Goal: Check status: Check status

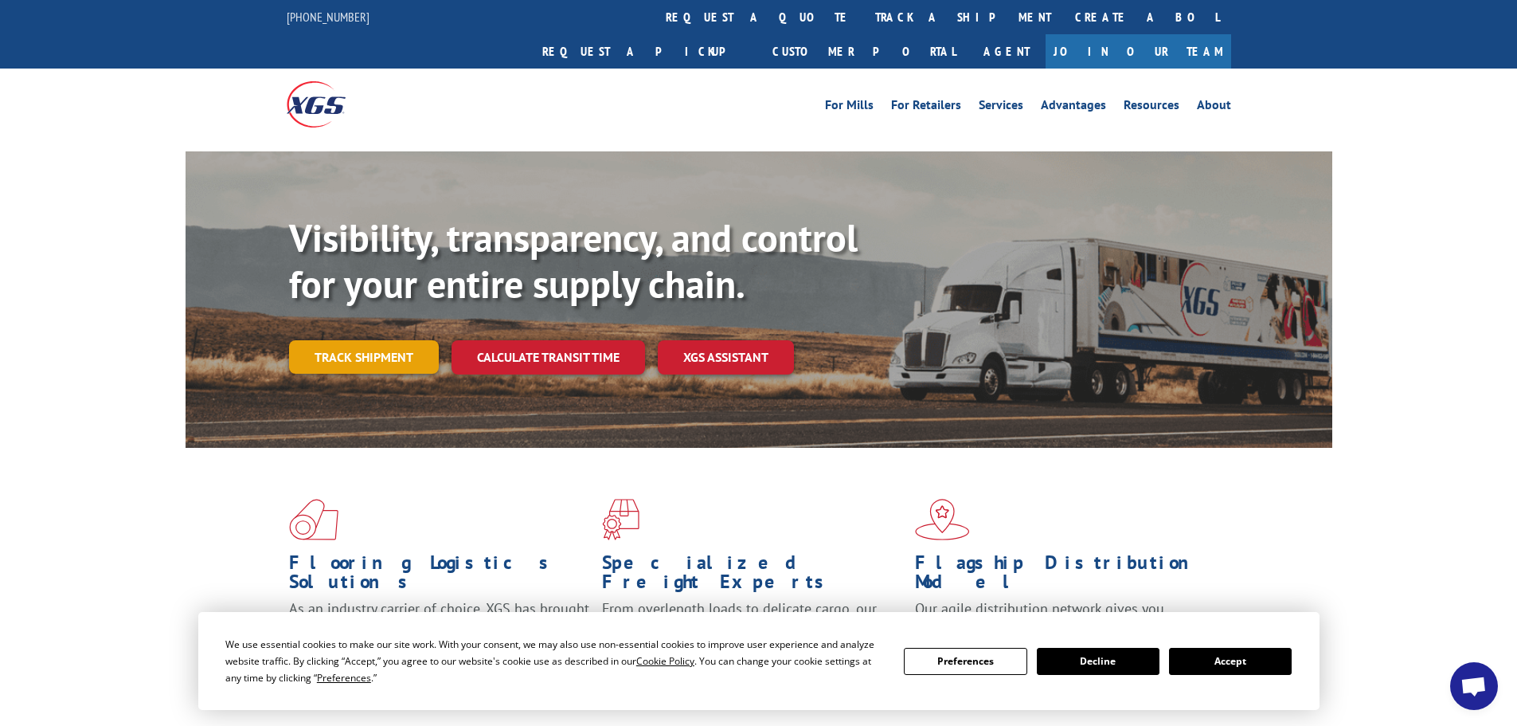
click at [387, 340] on link "Track shipment" at bounding box center [364, 356] width 150 height 33
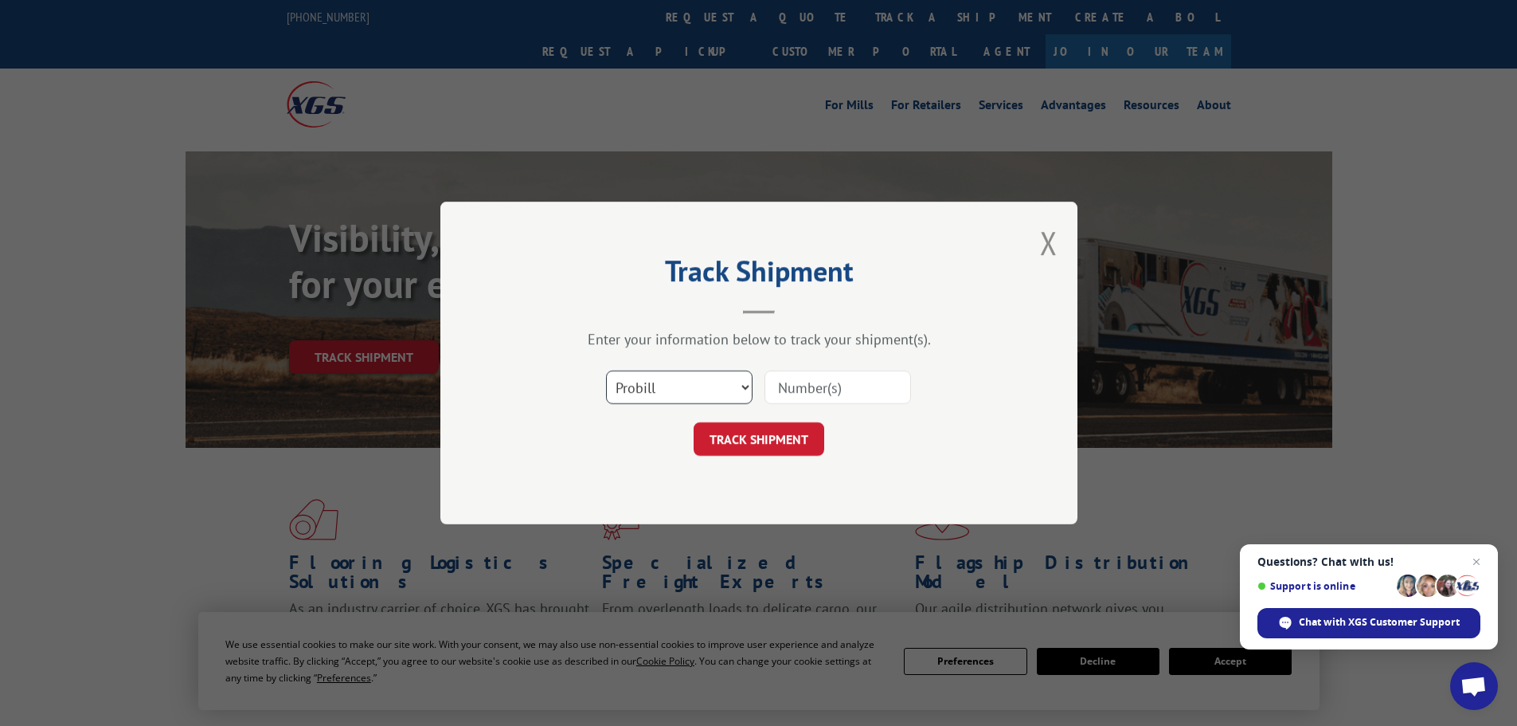
click at [746, 387] on select "Select category... Probill BOL PO" at bounding box center [679, 386] width 147 height 33
select select "bol"
click at [606, 370] on select "Select category... Probill BOL PO" at bounding box center [679, 386] width 147 height 33
click at [791, 384] on input at bounding box center [838, 386] width 147 height 33
paste input "7052158"
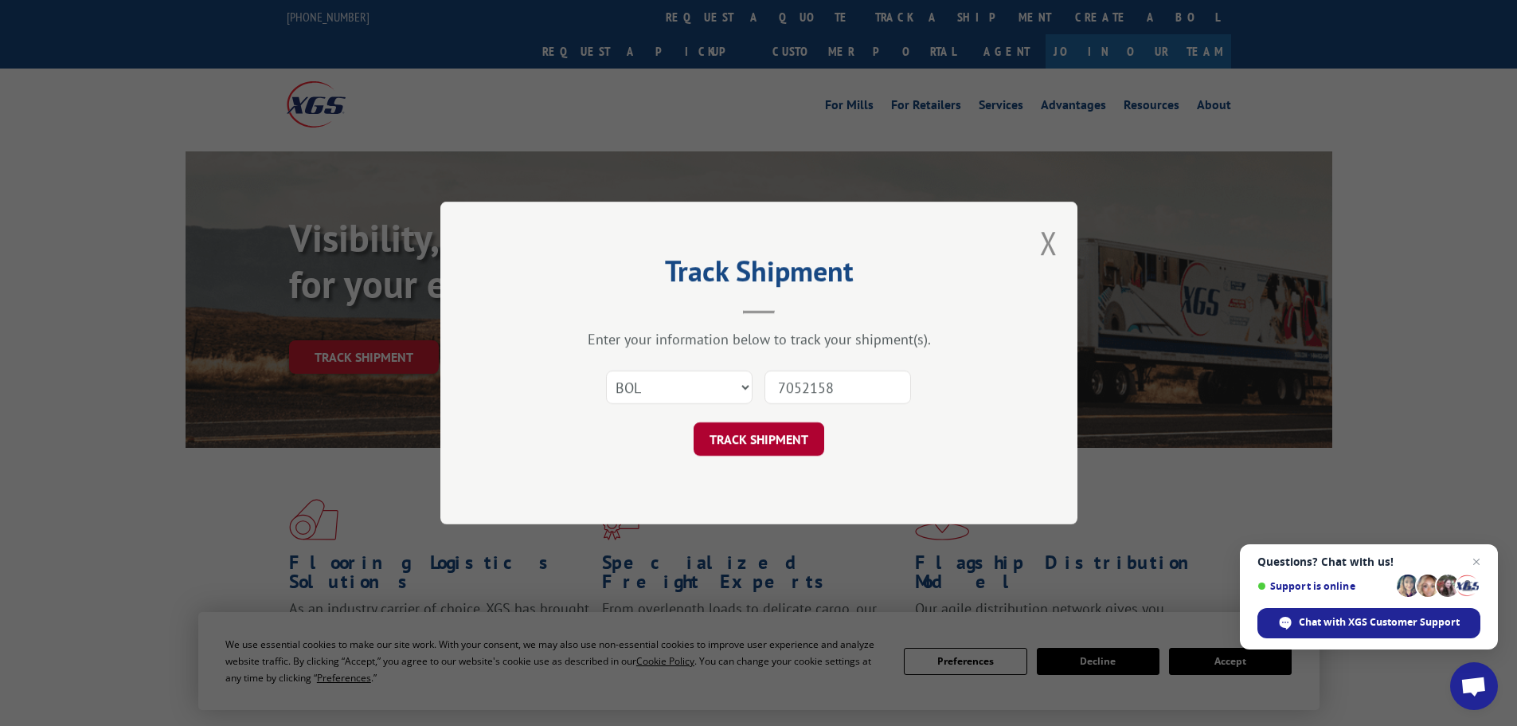
type input "7052158"
click at [781, 432] on button "TRACK SHIPMENT" at bounding box center [759, 438] width 131 height 33
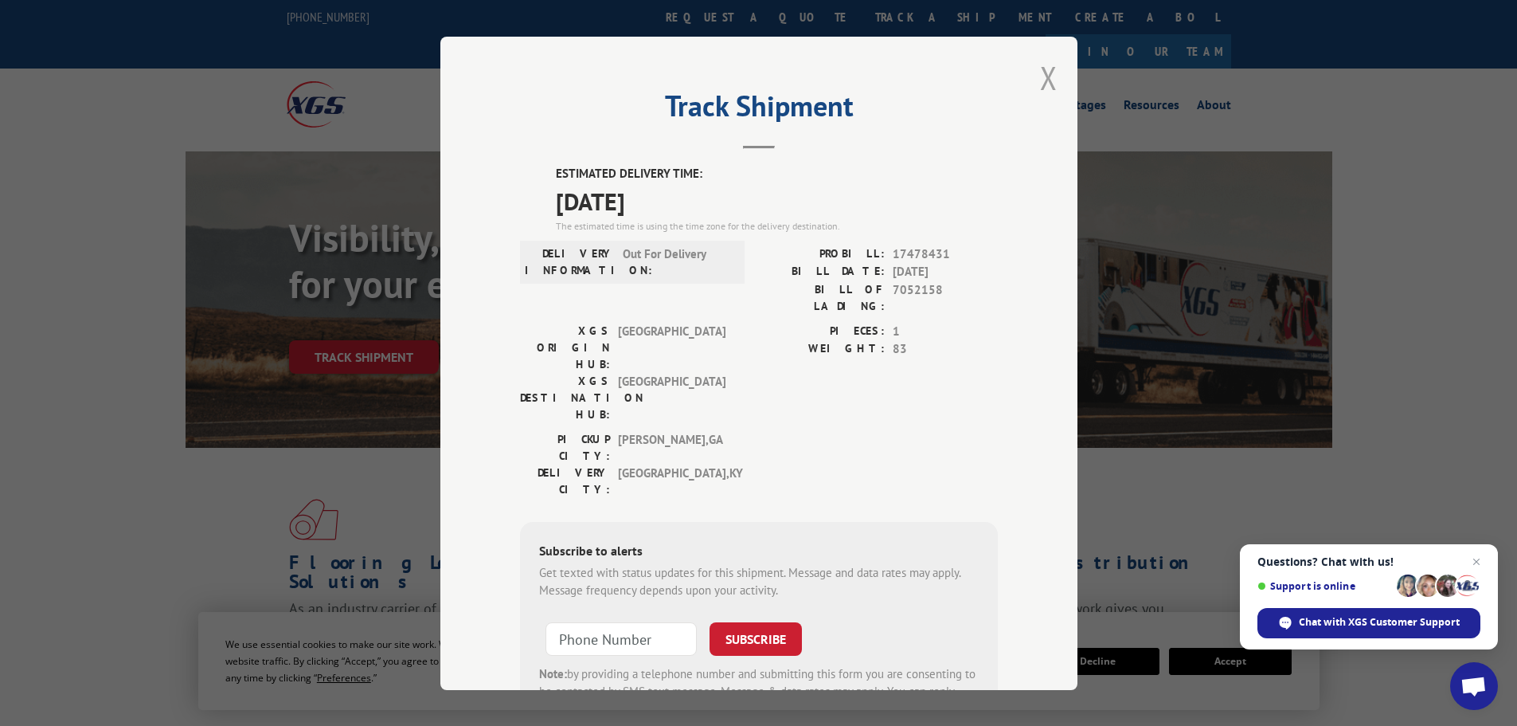
click at [1040, 83] on button "Close modal" at bounding box center [1049, 78] width 18 height 42
